Goal: Information Seeking & Learning: Learn about a topic

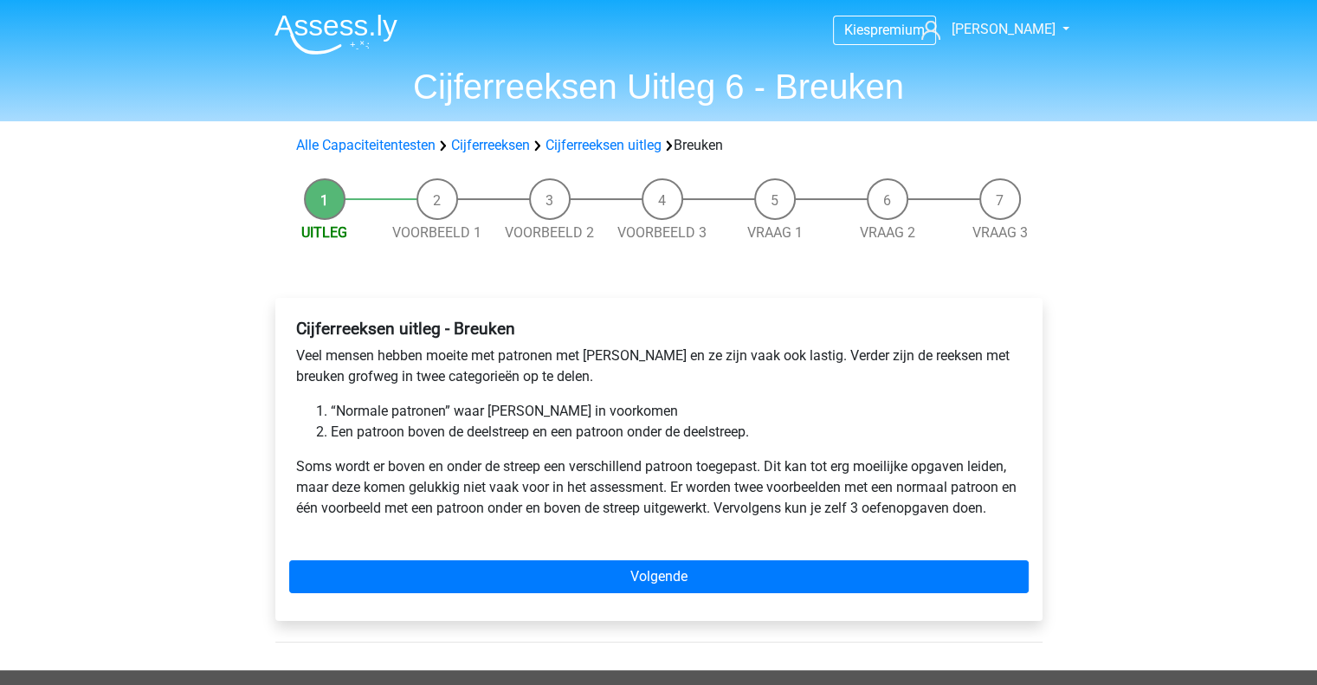
click at [414, 410] on li "“Normale patronen” waar breuken in voorkomen" at bounding box center [676, 411] width 691 height 21
click at [405, 436] on li "Een patroon boven de deelstreep en een patroon onder de deelstreep." at bounding box center [676, 432] width 691 height 21
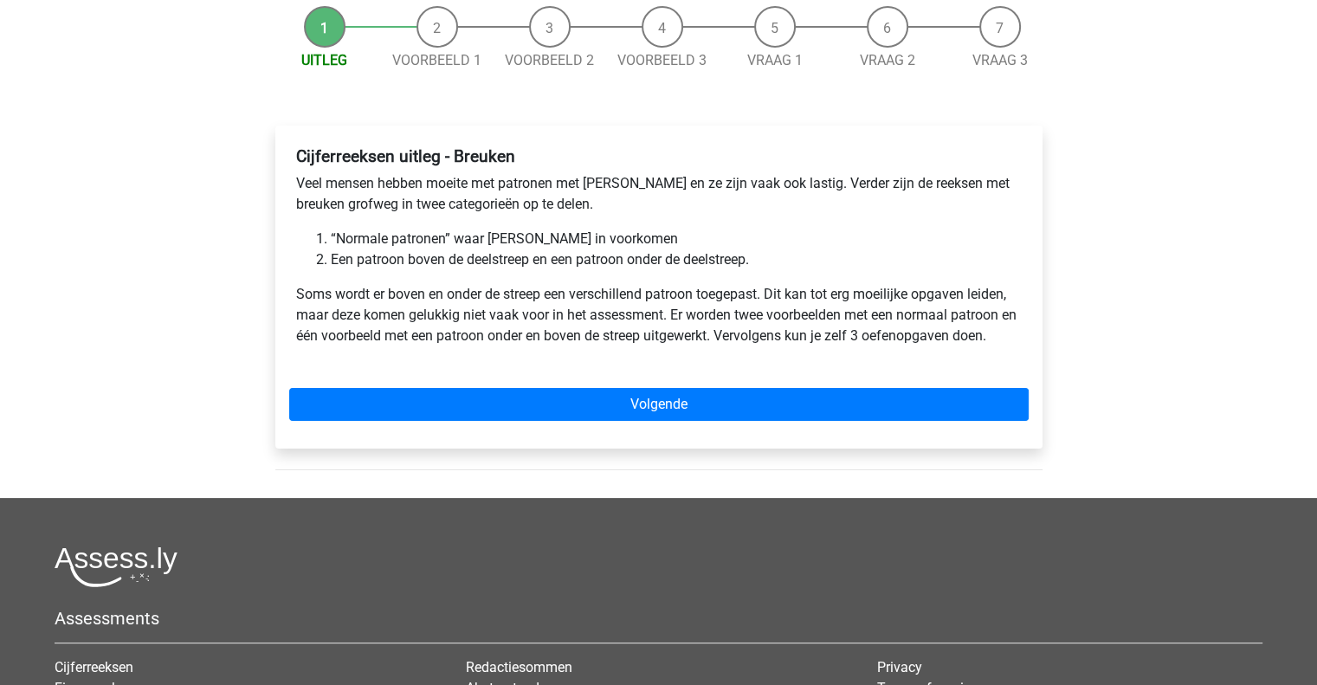
scroll to position [173, 0]
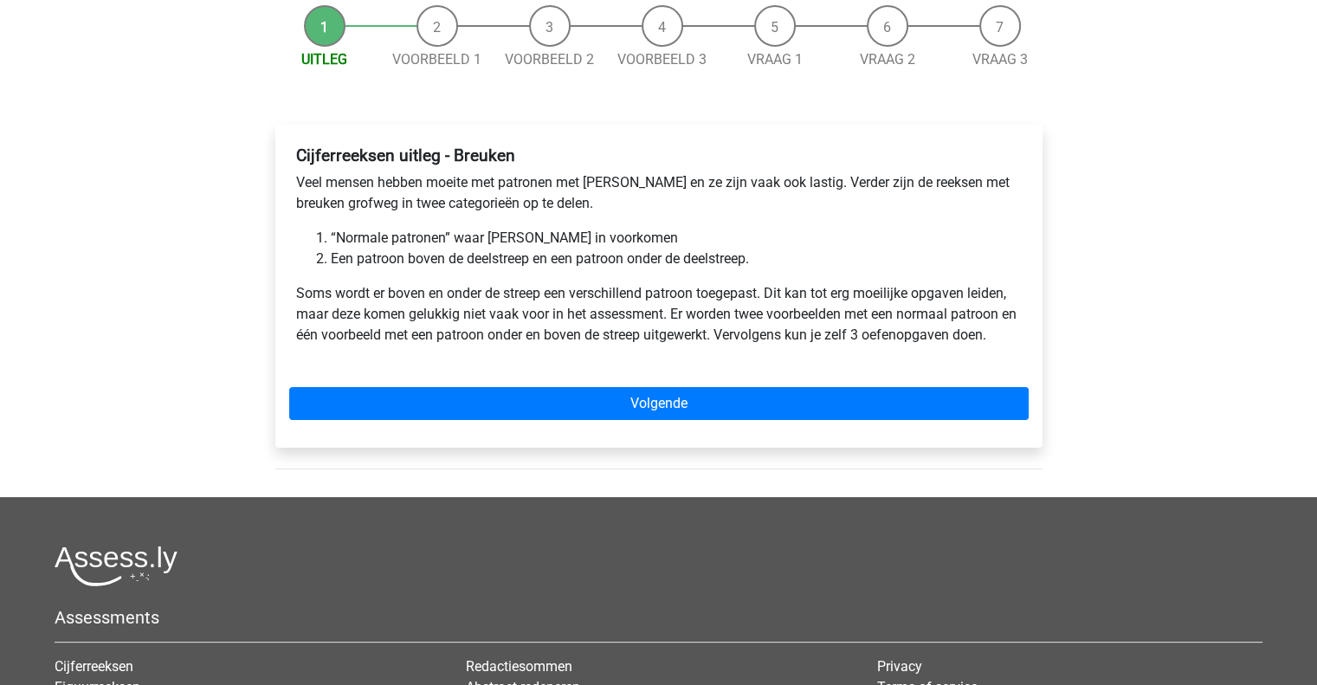
click at [545, 316] on p "Soms wordt er boven en onder de streep een verschillend patroon toegepast. Dit …" at bounding box center [659, 314] width 726 height 62
click at [537, 339] on p "Soms wordt er boven en onder de streep een verschillend patroon toegepast. Dit …" at bounding box center [659, 314] width 726 height 62
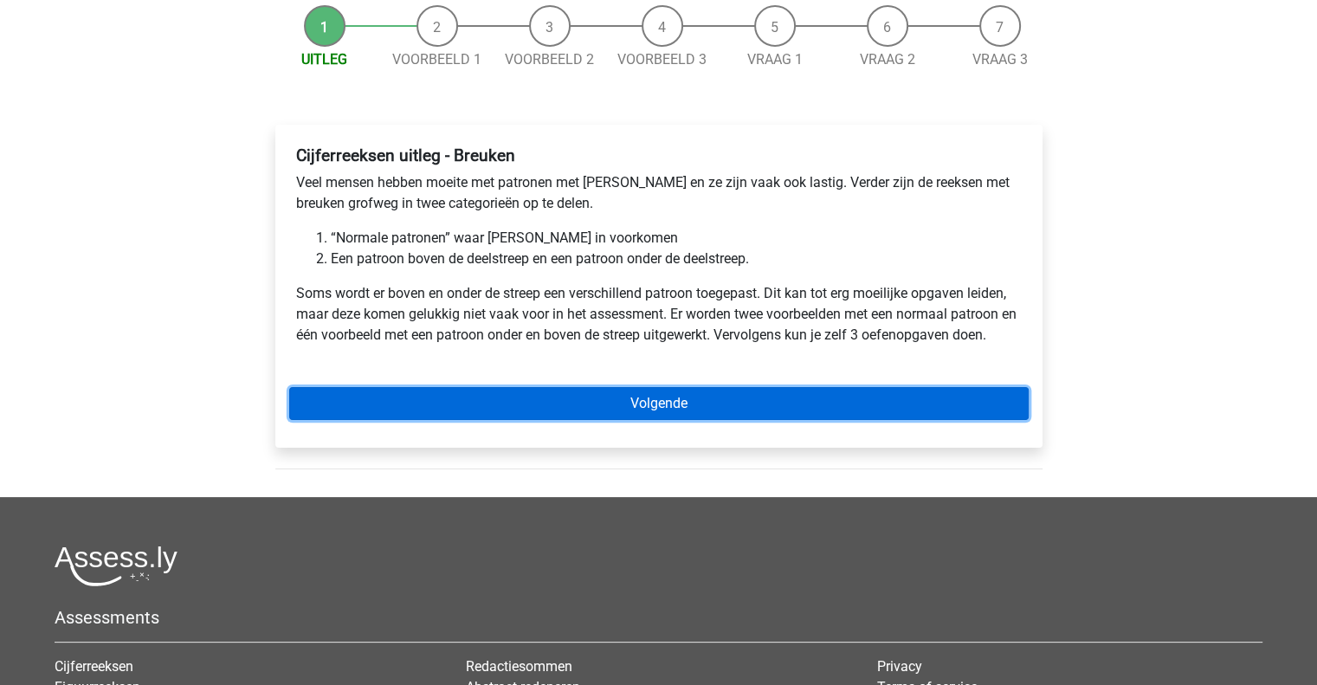
click at [658, 404] on link "Volgende" at bounding box center [658, 403] width 739 height 33
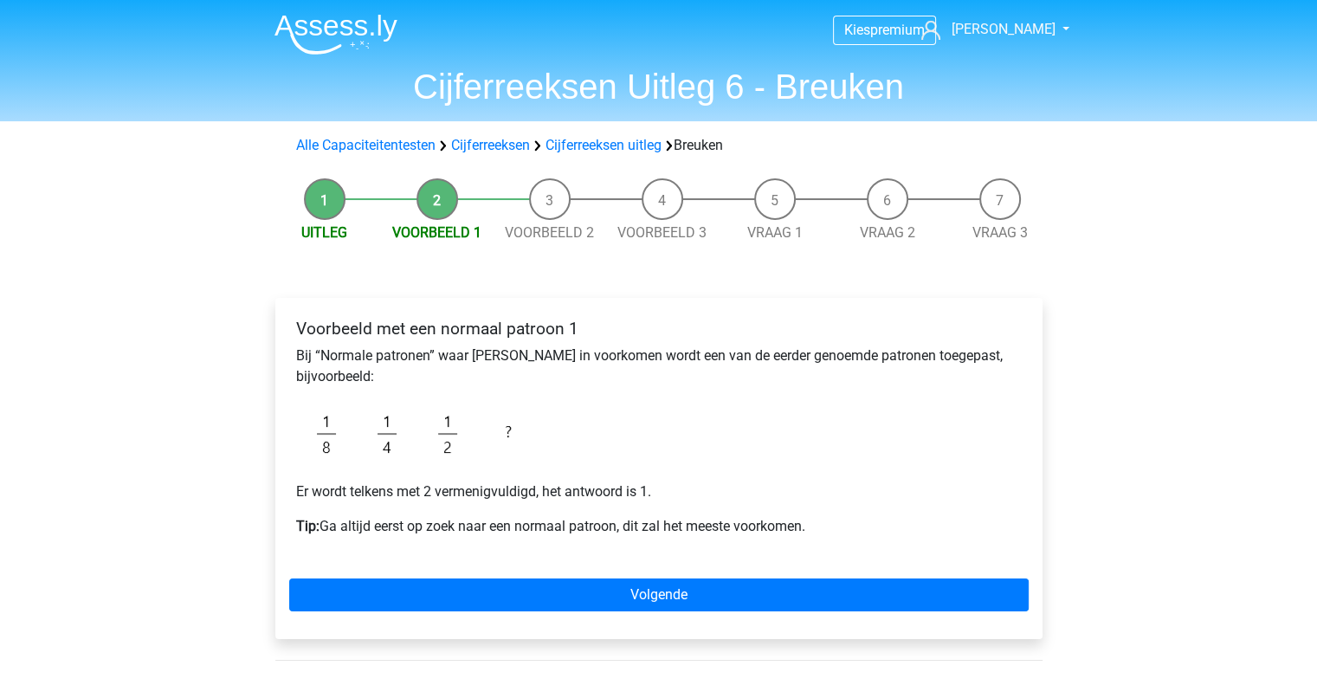
click at [396, 523] on p "Tip: Ga altijd eerst op zoek naar een normaal patroon, dit zal het meeste voork…" at bounding box center [659, 526] width 726 height 21
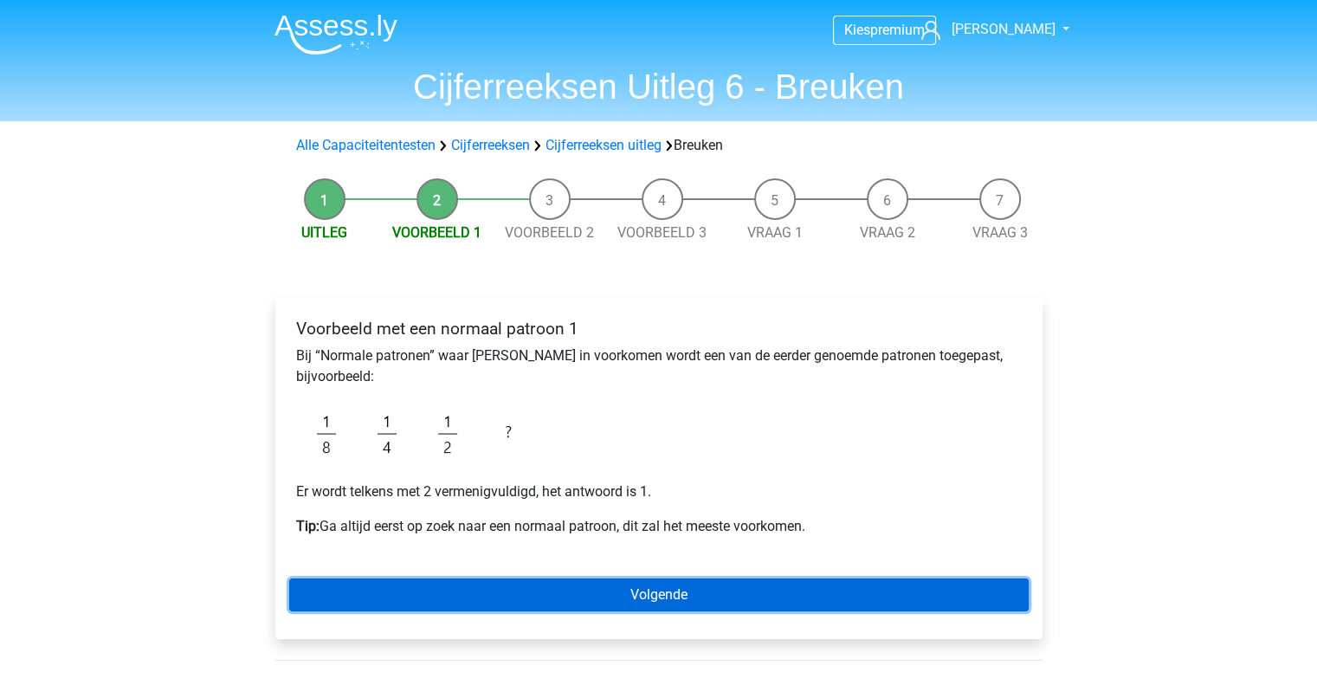
click at [668, 595] on link "Volgende" at bounding box center [658, 594] width 739 height 33
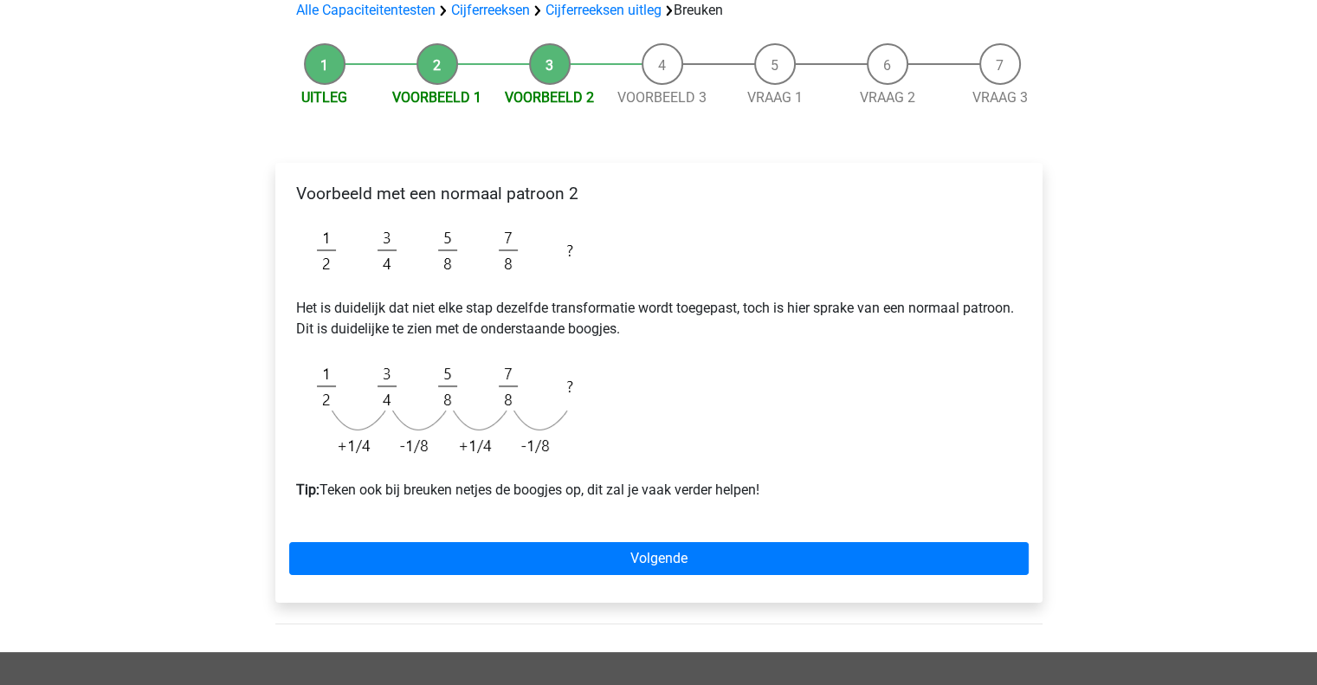
scroll to position [173, 0]
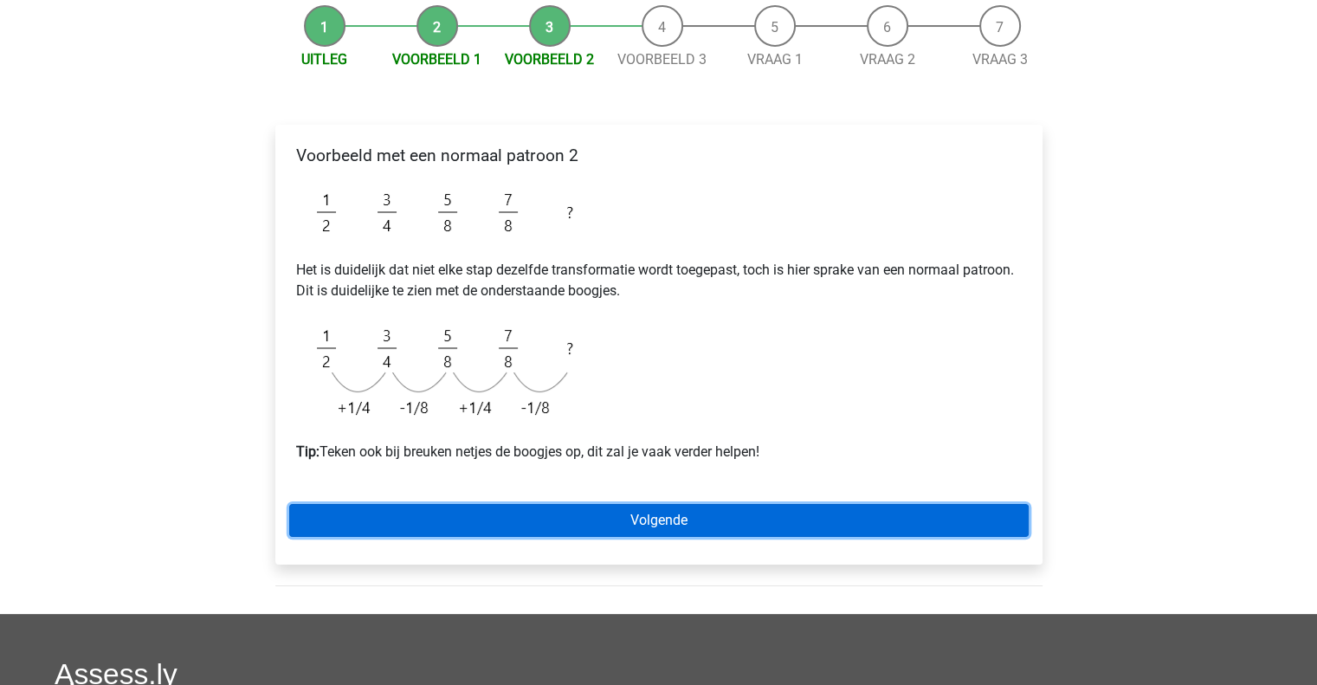
click at [659, 519] on link "Volgende" at bounding box center [658, 520] width 739 height 33
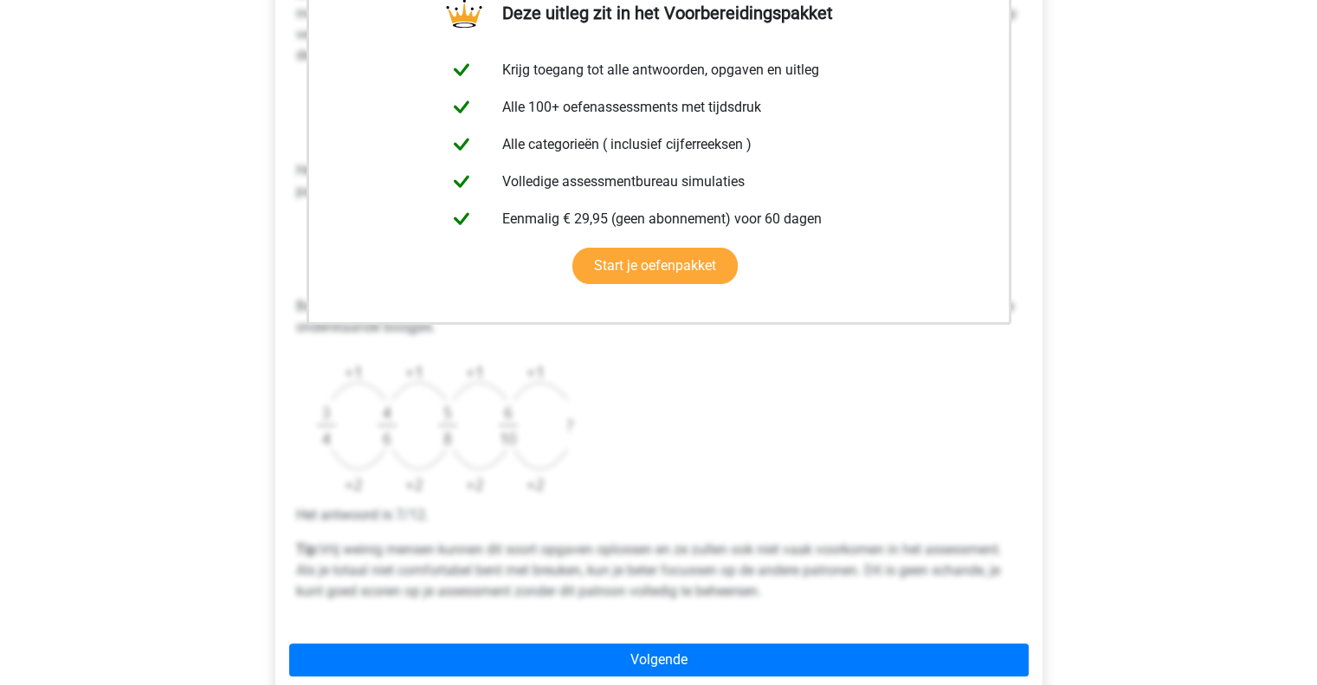
scroll to position [433, 0]
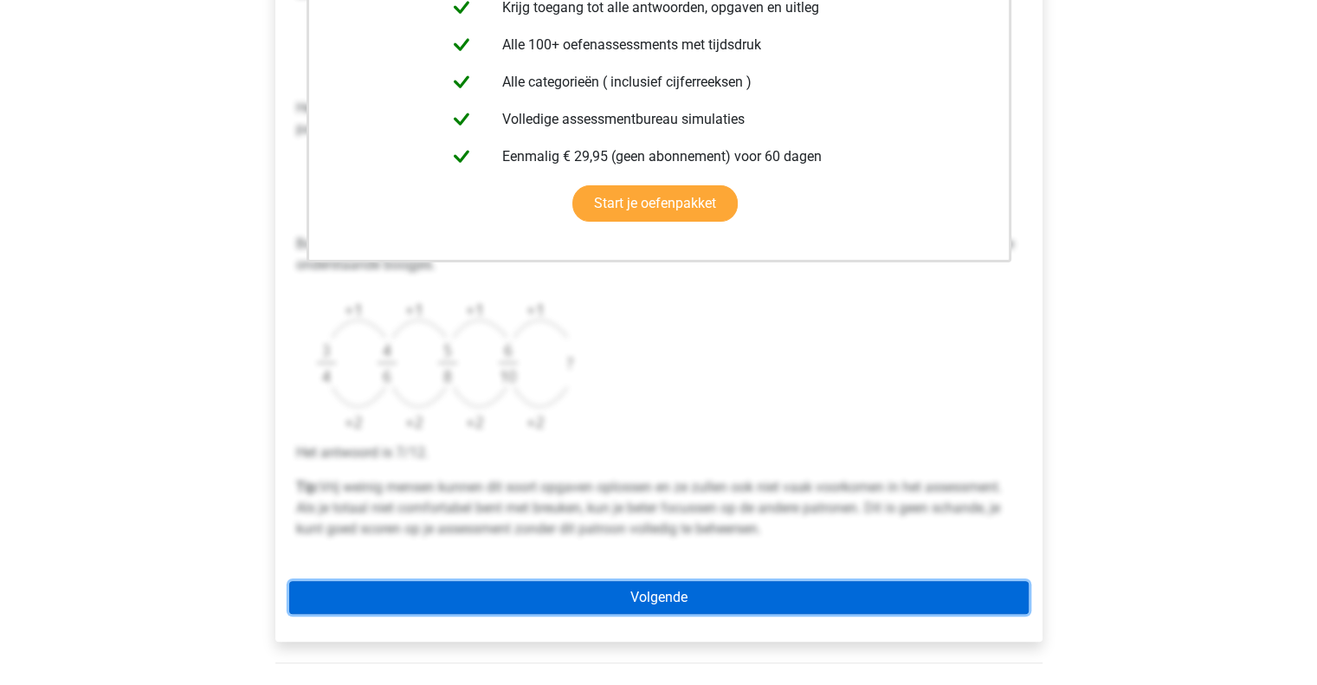
click at [669, 591] on link "Volgende" at bounding box center [658, 597] width 739 height 33
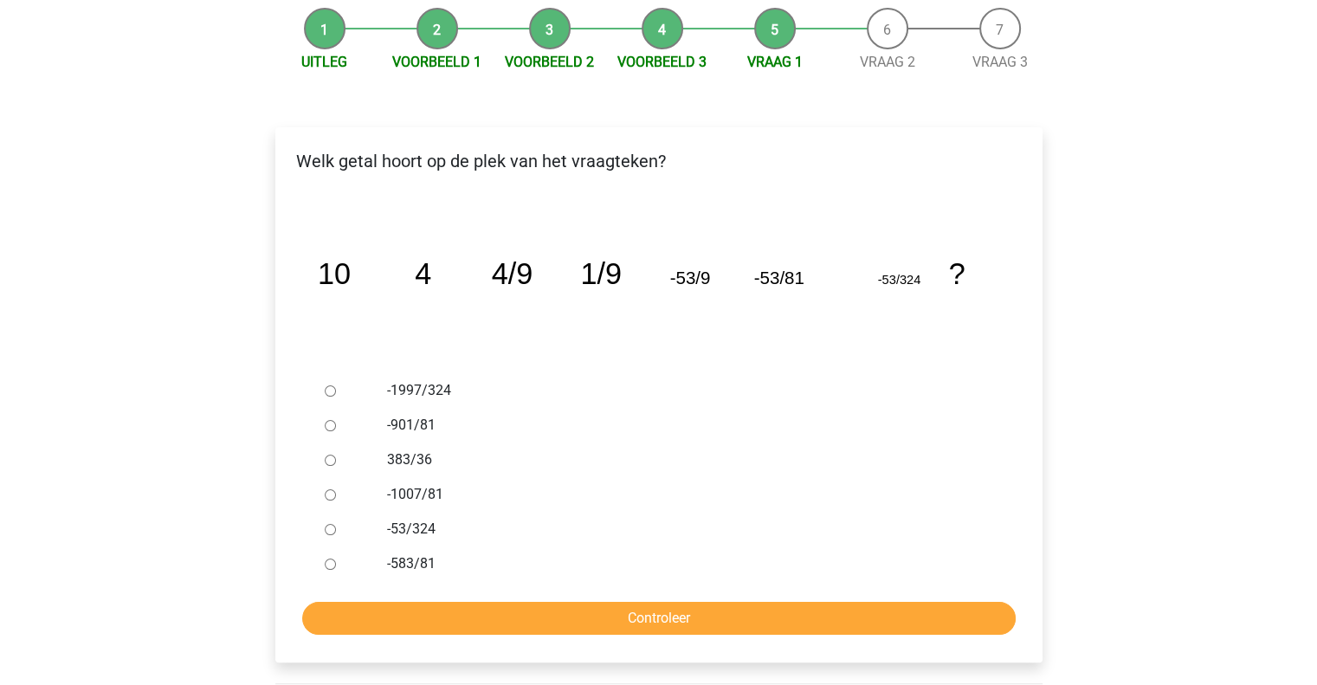
scroll to position [173, 0]
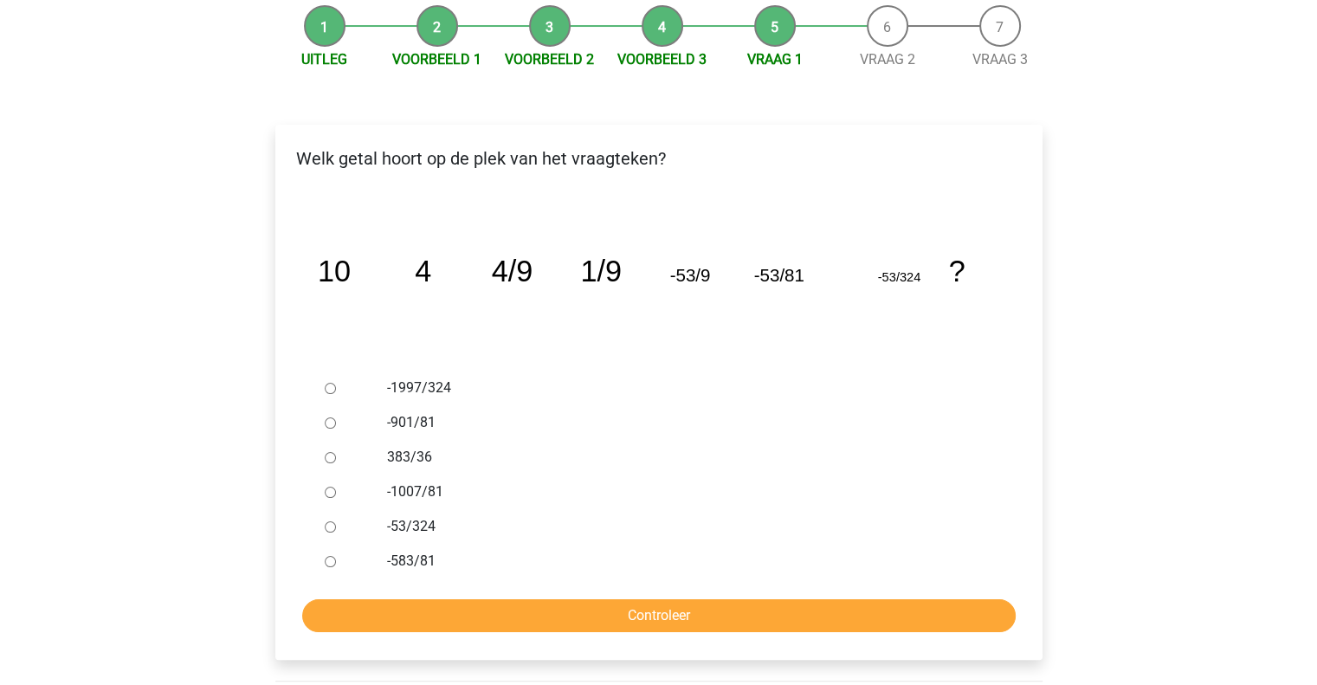
click at [397, 385] on label "-1997/324" at bounding box center [686, 388] width 599 height 21
click at [336, 385] on input "-1997/324" at bounding box center [330, 388] width 11 height 11
radio input "true"
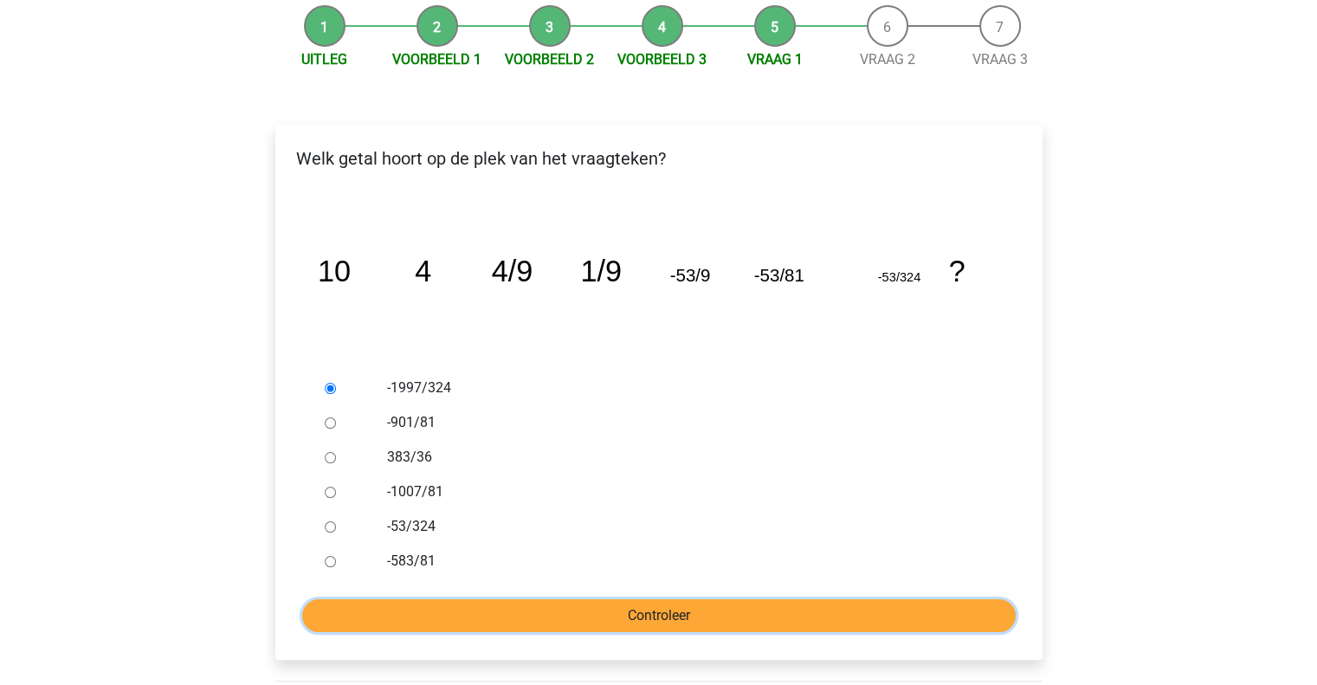
click at [648, 613] on input "Controleer" at bounding box center [659, 615] width 714 height 33
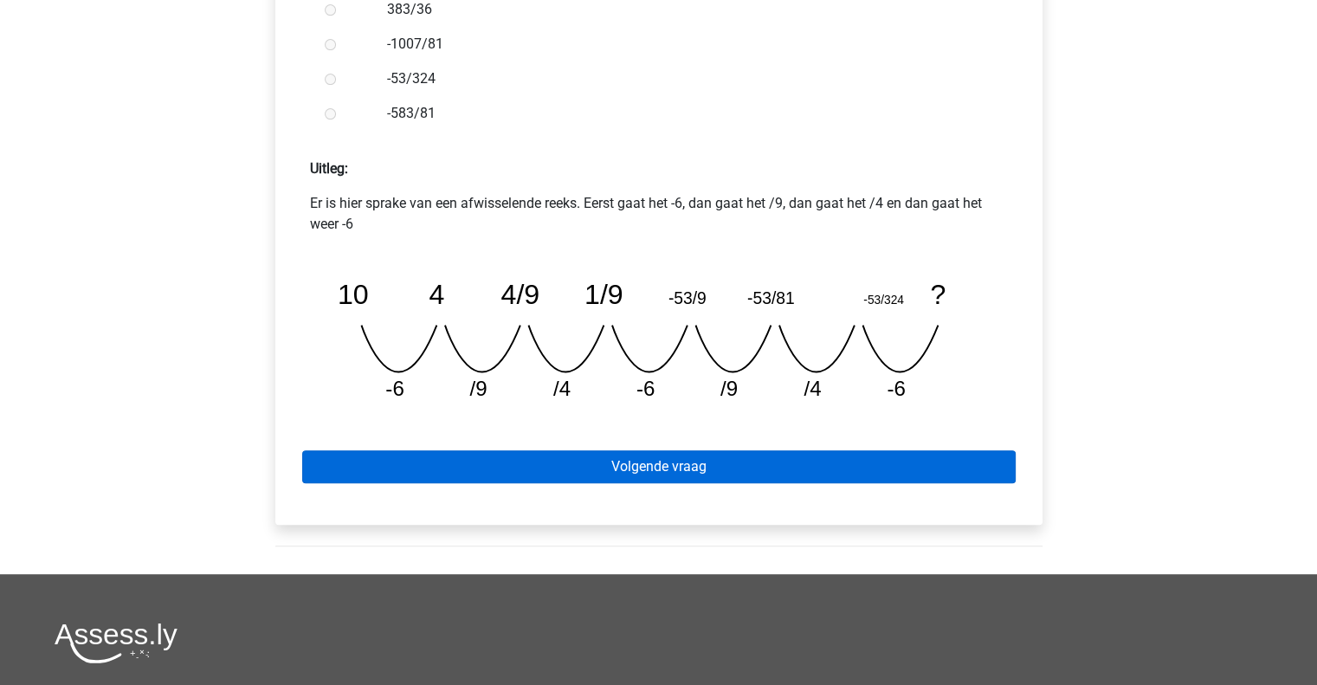
scroll to position [693, 0]
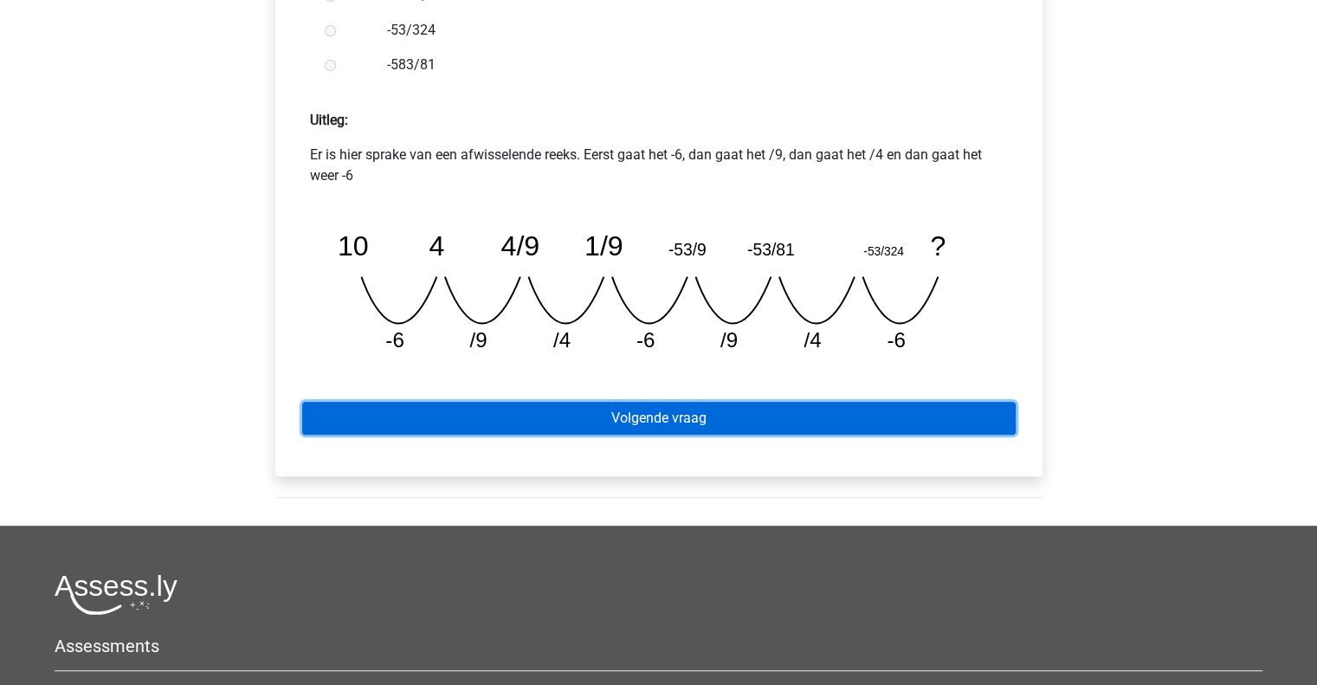
click at [689, 418] on link "Volgende vraag" at bounding box center [659, 418] width 714 height 33
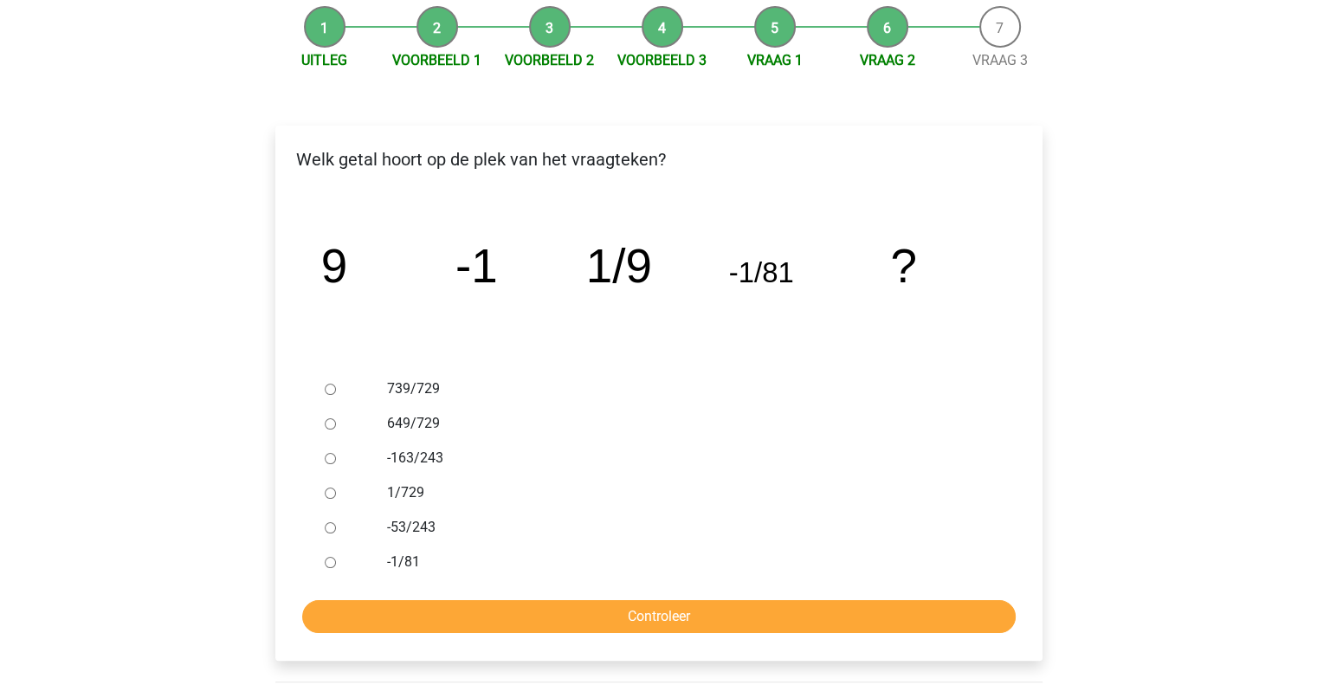
scroll to position [173, 0]
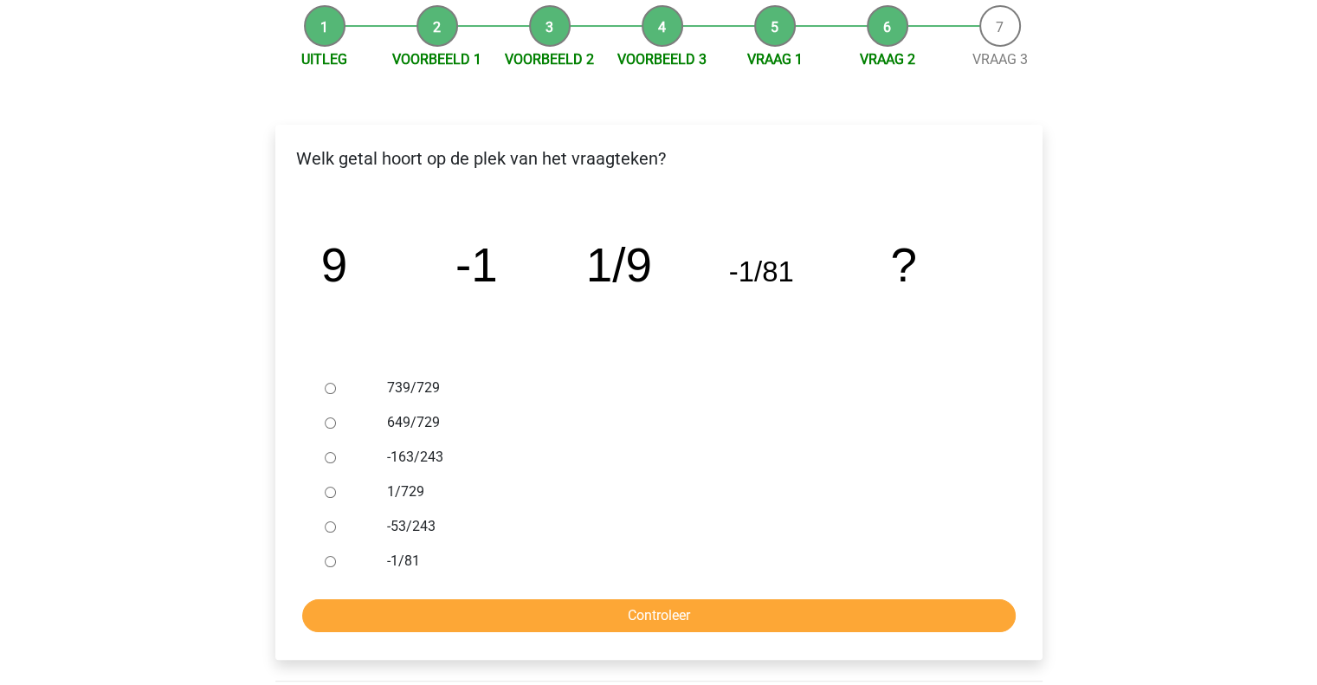
click at [381, 491] on div "1/729" at bounding box center [686, 492] width 625 height 35
click at [329, 494] on input "1/729" at bounding box center [330, 492] width 11 height 11
radio input "true"
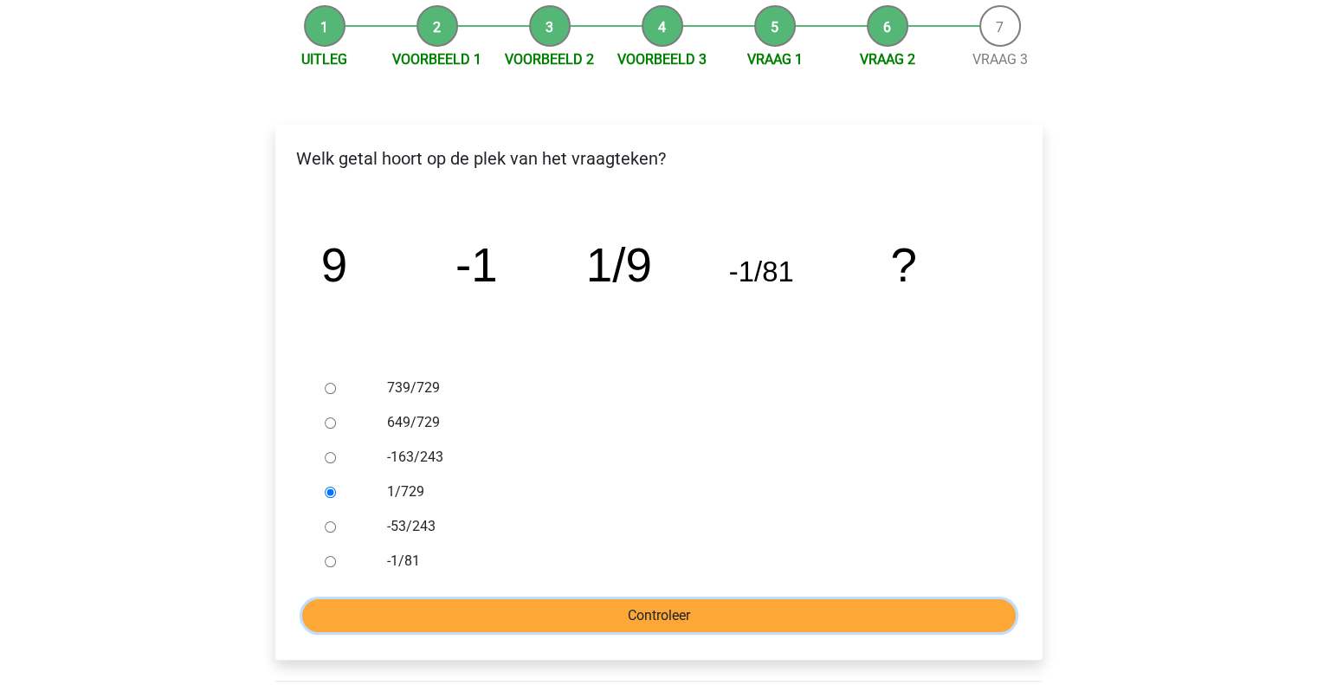
click at [627, 617] on input "Controleer" at bounding box center [659, 615] width 714 height 33
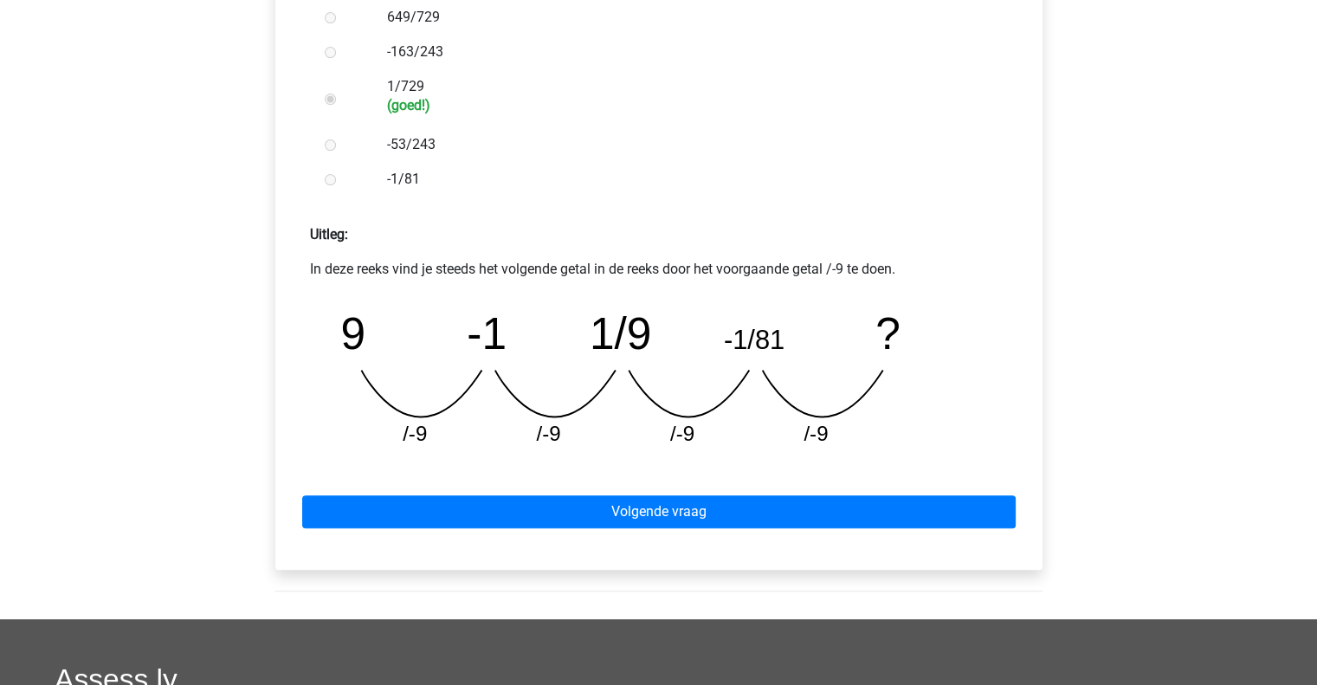
scroll to position [606, 0]
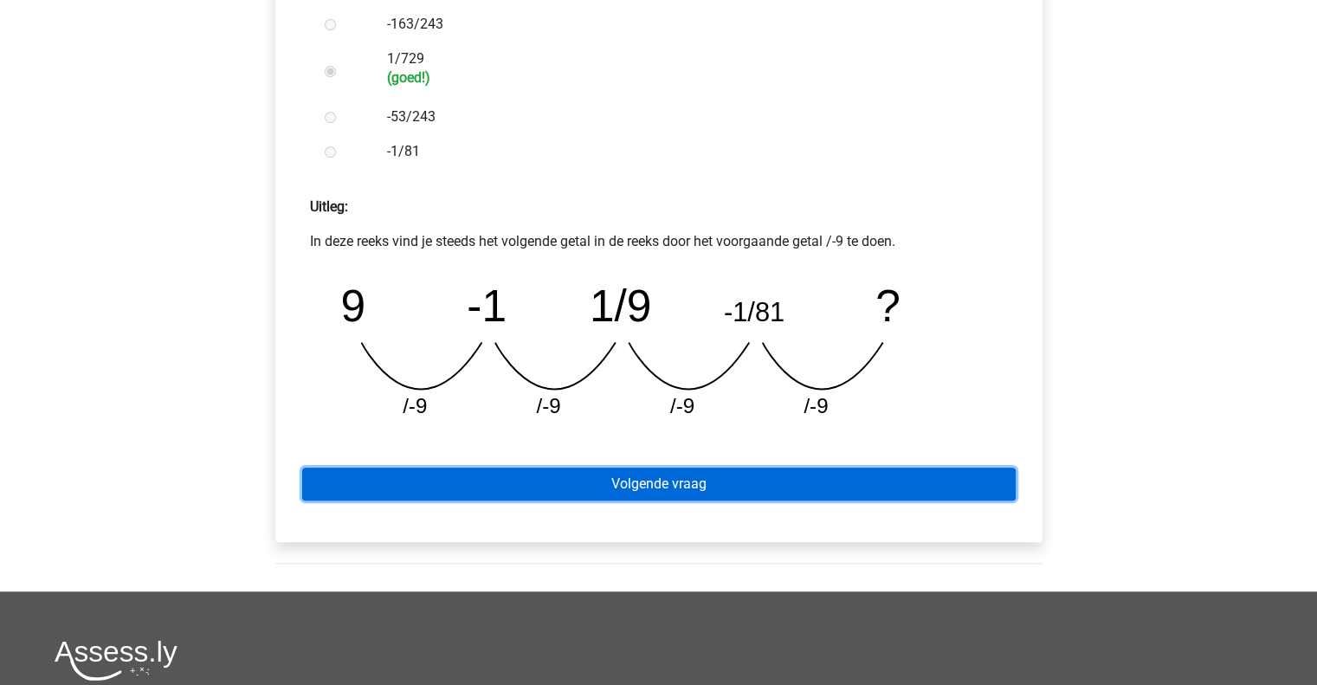
click at [665, 483] on link "Volgende vraag" at bounding box center [659, 484] width 714 height 33
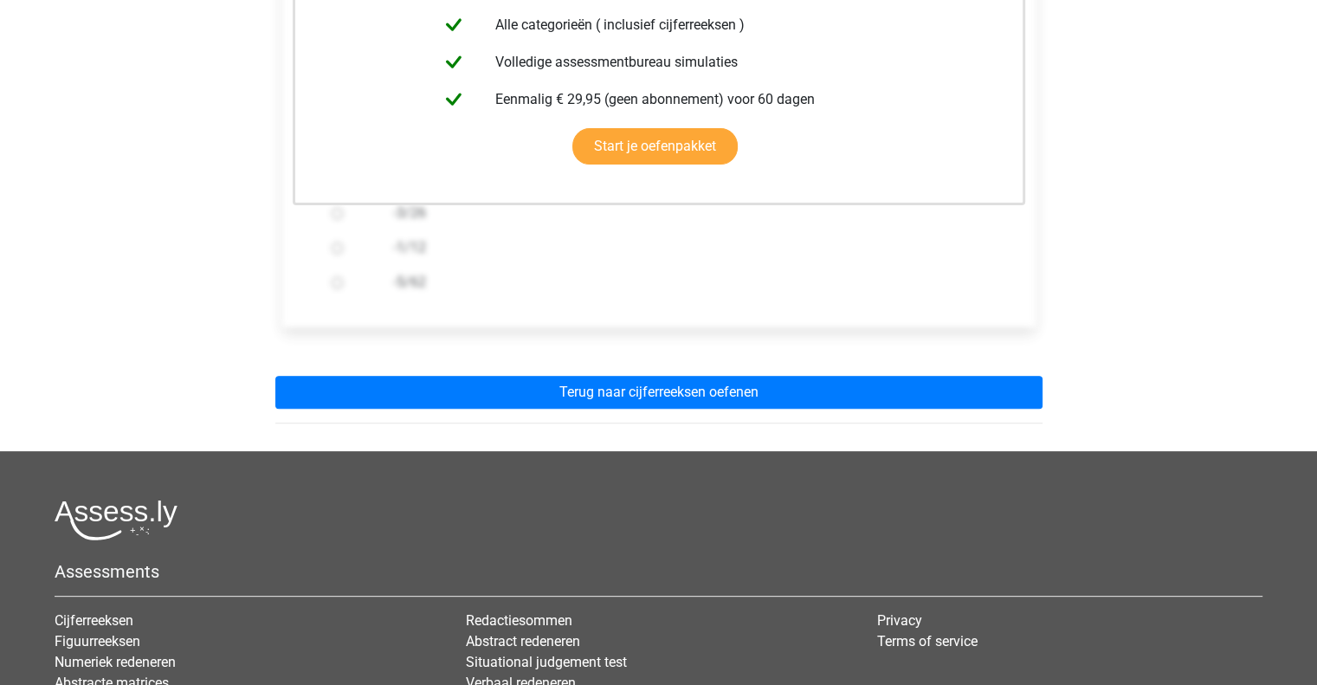
scroll to position [87, 0]
